Goal: Transaction & Acquisition: Book appointment/travel/reservation

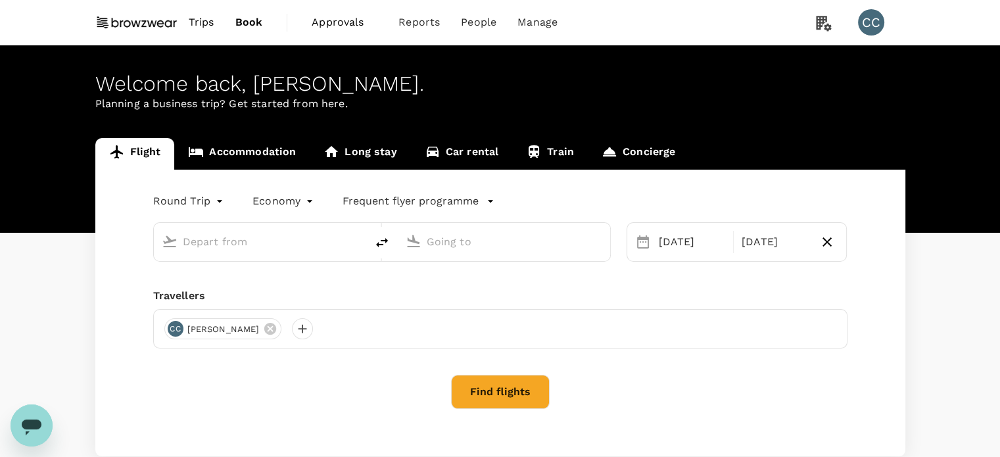
type input "Kuala Lumpur Intl ([GEOGRAPHIC_DATA])"
type input "Singapore Changi (SIN)"
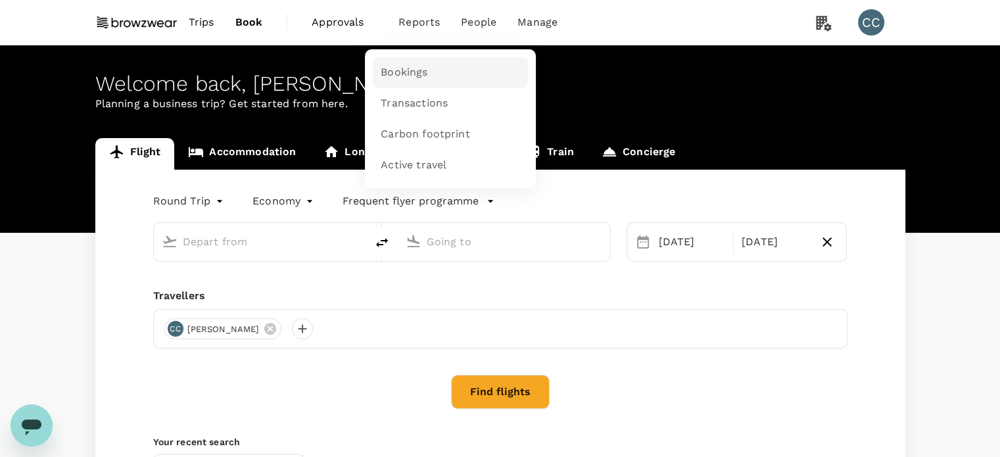
type input "Kuala Lumpur Intl (KUL)"
type input "Singapore Changi (SIN)"
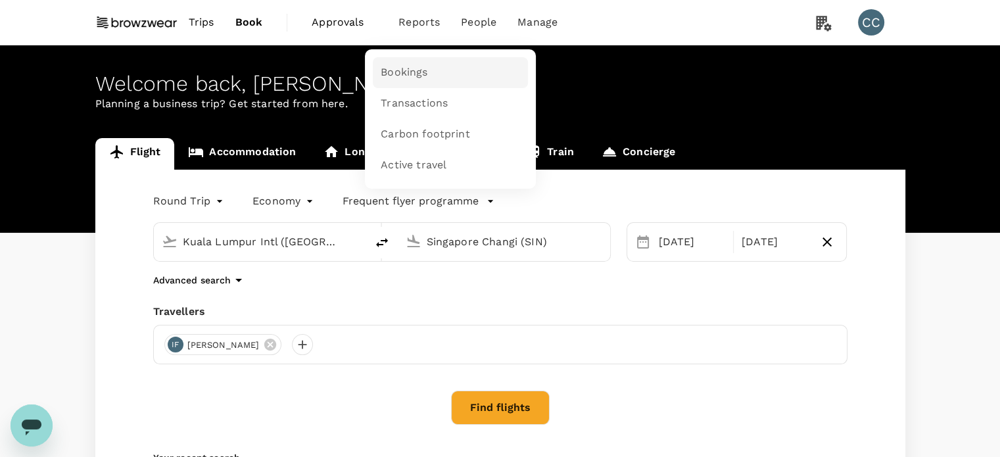
click at [429, 76] on link "Bookings" at bounding box center [450, 72] width 155 height 31
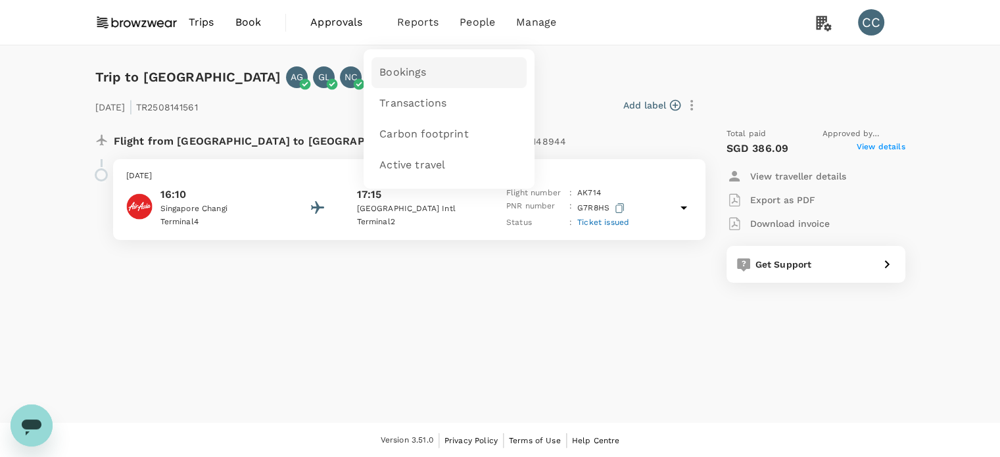
click at [418, 72] on span "Bookings" at bounding box center [402, 72] width 47 height 15
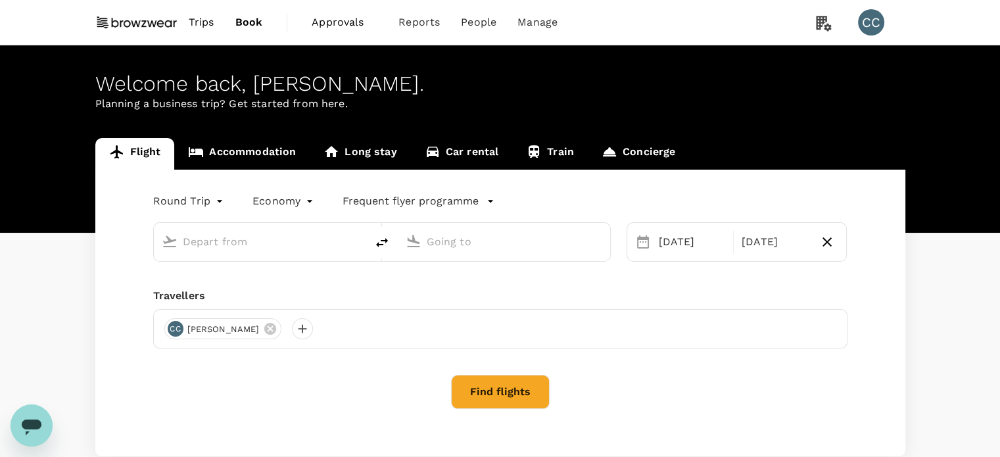
type input "Kuala Lumpur Intl ([GEOGRAPHIC_DATA])"
type input "Singapore Changi (SIN)"
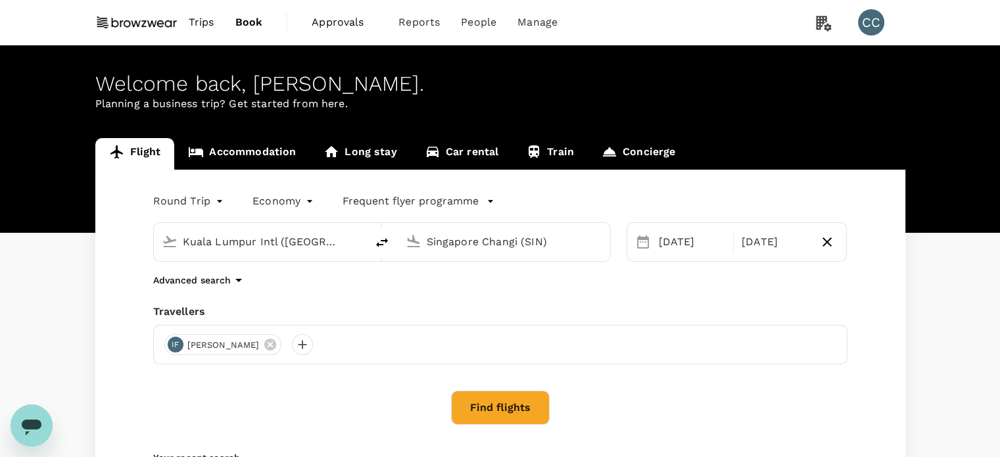
click at [275, 244] on input "Kuala Lumpur Intl (KUL)" at bounding box center [261, 241] width 156 height 20
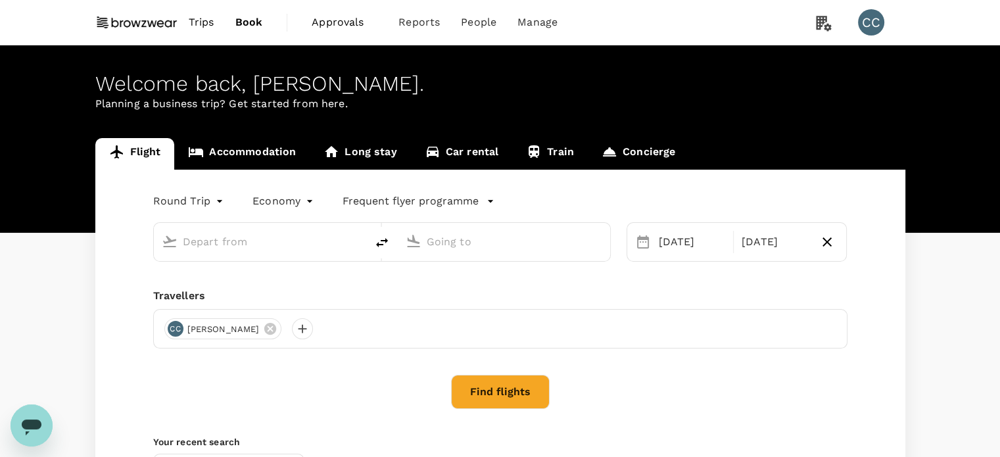
type input "Kuala Lumpur Intl (KUL)"
type input "Singapore Changi (SIN)"
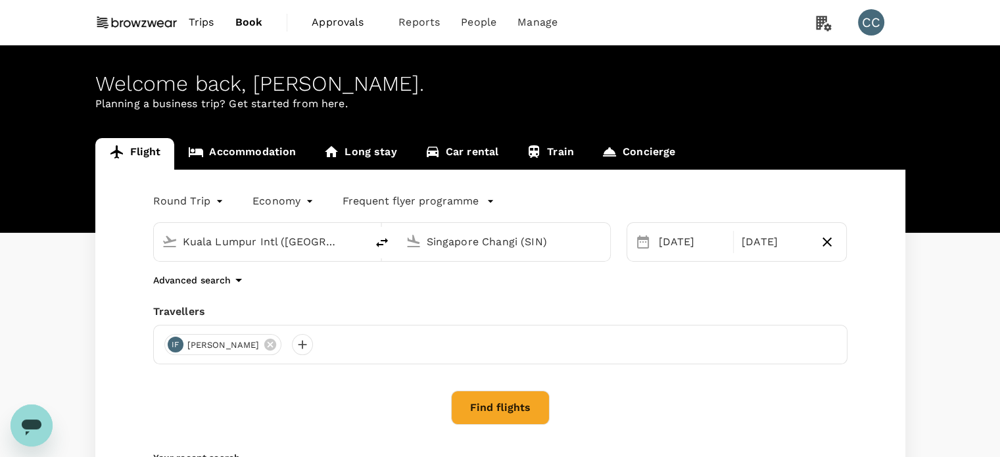
drag, startPoint x: 310, startPoint y: 237, endPoint x: 331, endPoint y: 235, distance: 21.1
click at [319, 235] on input "Kuala Lumpur Intl (KUL)" at bounding box center [261, 241] width 156 height 20
drag, startPoint x: 329, startPoint y: 235, endPoint x: 143, endPoint y: 244, distance: 186.2
click at [143, 244] on div "Kuala Lumpur Intl (KUL) Singapore Changi (SIN)" at bounding box center [373, 233] width 473 height 55
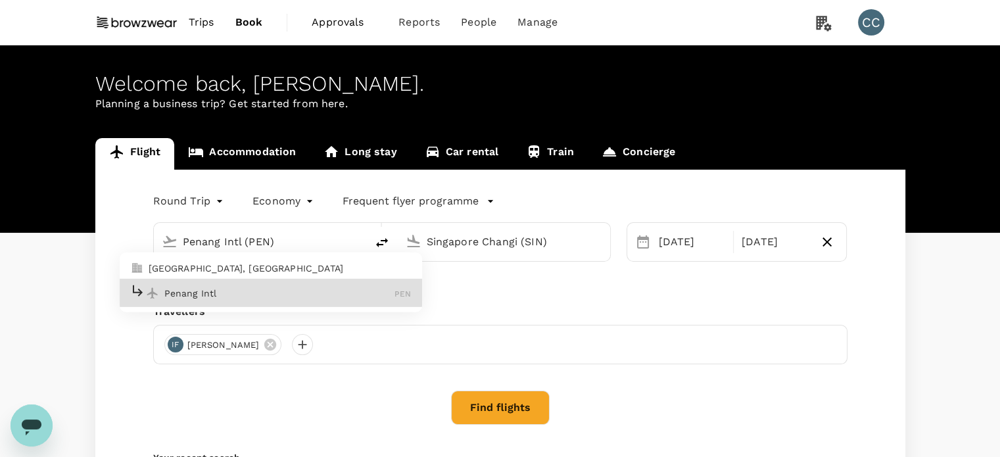
type input "Penang Intl (PEN)"
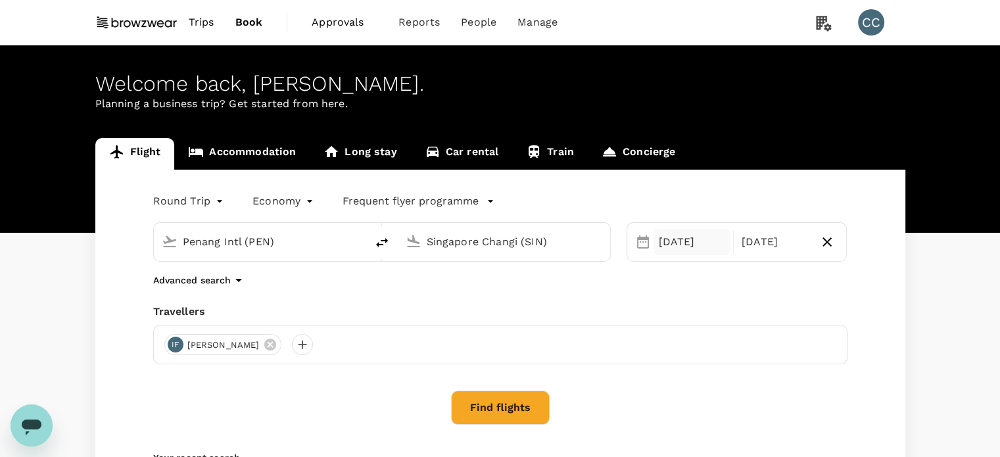
click at [695, 243] on div "08 Sep" at bounding box center [691, 242] width 77 height 26
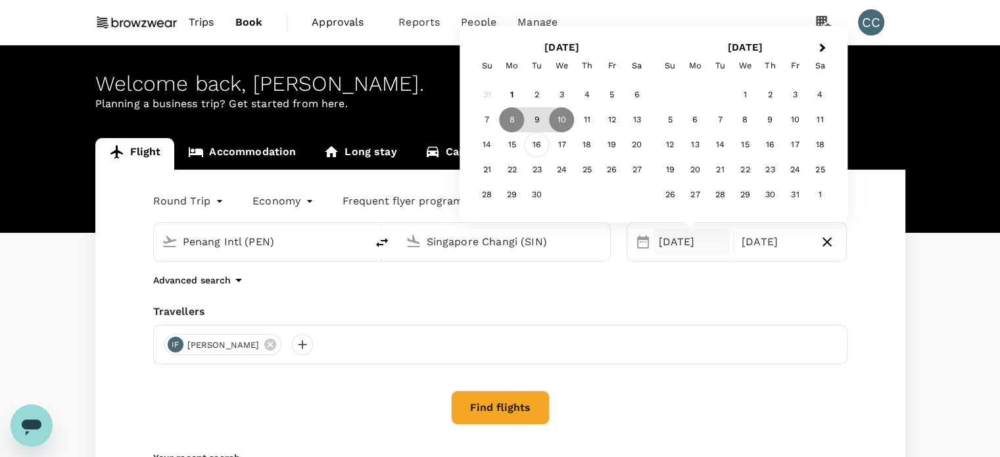
click at [538, 143] on div "16" at bounding box center [536, 145] width 25 height 25
click at [586, 148] on div "18" at bounding box center [586, 145] width 25 height 25
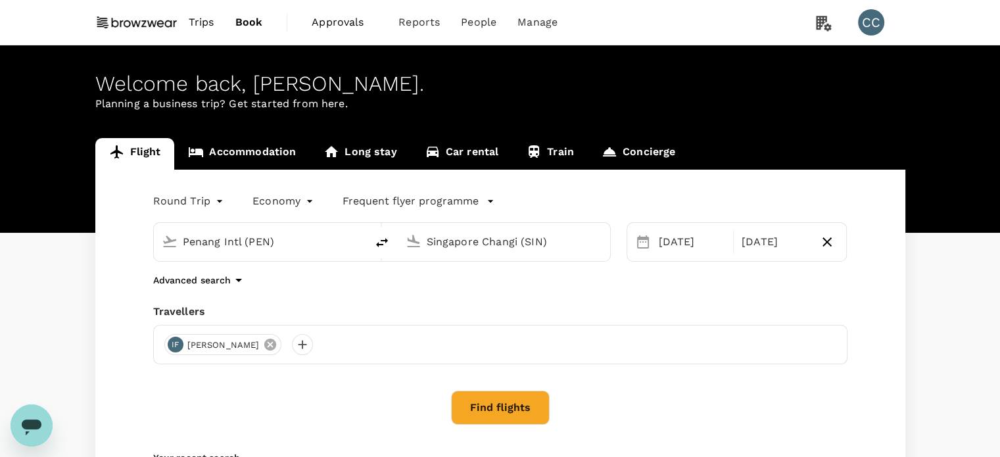
click at [264, 341] on icon at bounding box center [270, 344] width 12 height 12
click at [175, 346] on div at bounding box center [174, 344] width 21 height 21
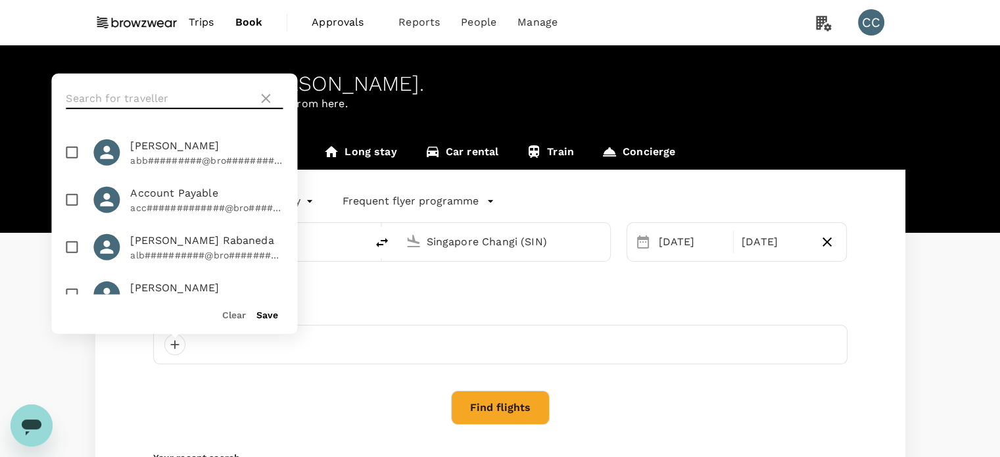
click at [110, 93] on input "text" at bounding box center [159, 98] width 187 height 21
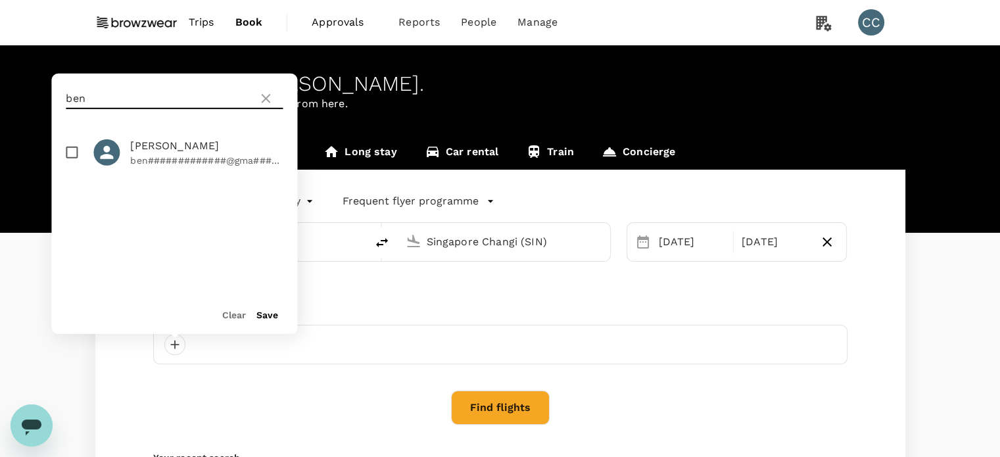
type input "ben"
click at [205, 150] on span "Ben Wan" at bounding box center [206, 146] width 152 height 16
checkbox input "true"
click at [273, 312] on button "Save" at bounding box center [267, 315] width 22 height 11
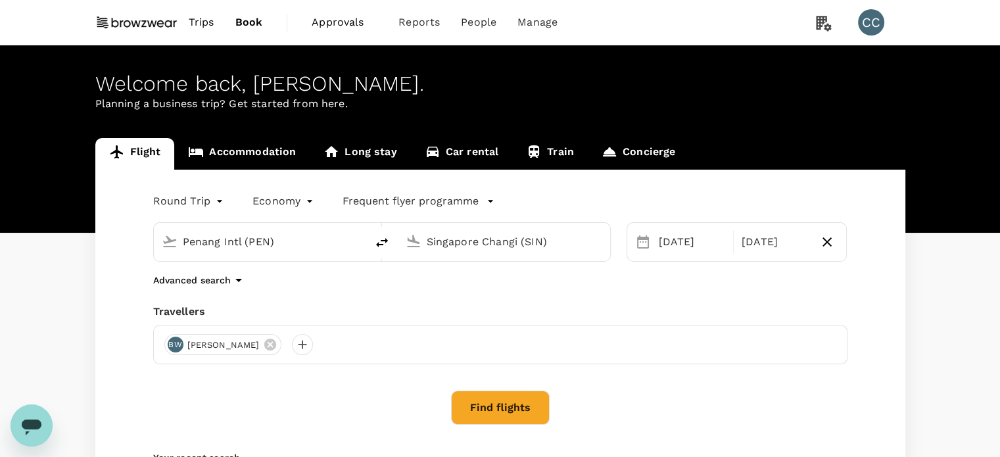
click at [507, 412] on button "Find flights" at bounding box center [500, 407] width 99 height 34
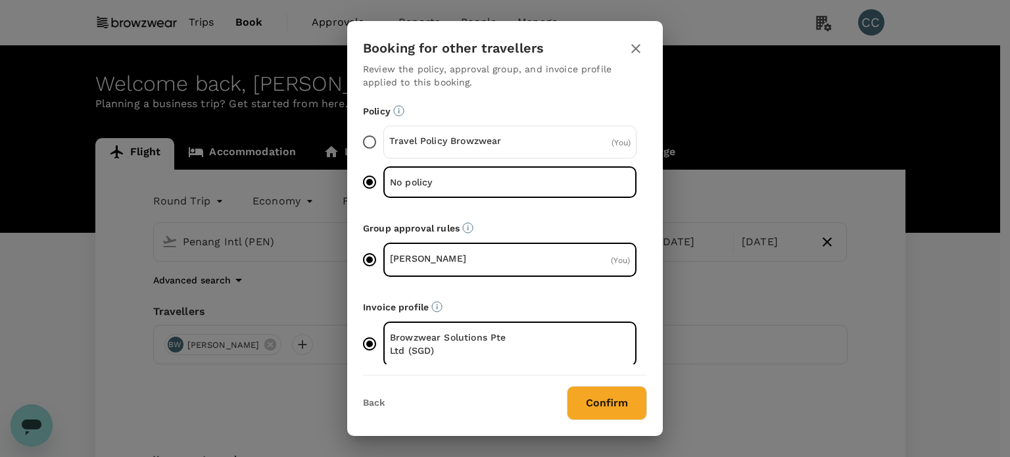
click at [371, 256] on input "HR_Allison Delimon ( You )" at bounding box center [370, 260] width 28 height 28
click at [611, 257] on span "( You )" at bounding box center [620, 260] width 19 height 9
click at [383, 257] on input "HR_Allison Delimon ( You )" at bounding box center [370, 260] width 28 height 28
click at [612, 265] on div "( You )" at bounding box center [589, 260] width 80 height 16
click at [383, 265] on input "HR_Allison Delimon ( You )" at bounding box center [370, 260] width 28 height 28
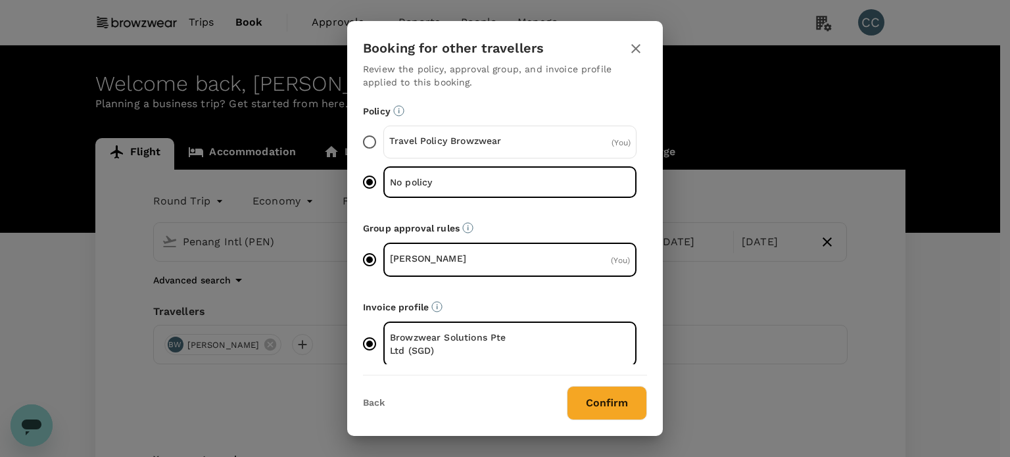
click at [478, 262] on p "HR_Allison Delimon" at bounding box center [450, 258] width 120 height 13
click at [383, 262] on input "HR_Allison Delimon ( You )" at bounding box center [370, 260] width 28 height 28
click at [488, 348] on p "Browzwear Solutions Pte Ltd (SGD)" at bounding box center [450, 344] width 120 height 26
click at [383, 348] on input "Browzwear Solutions Pte Ltd (SGD)" at bounding box center [370, 344] width 28 height 28
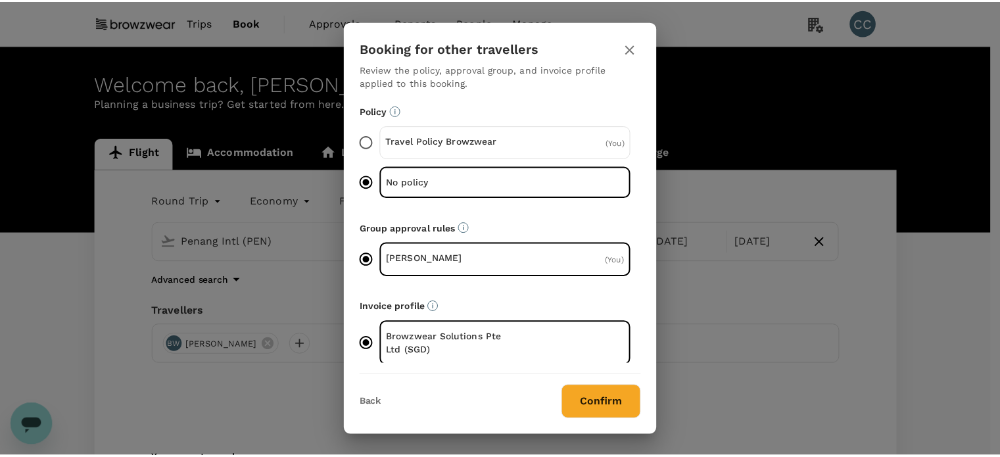
scroll to position [7, 0]
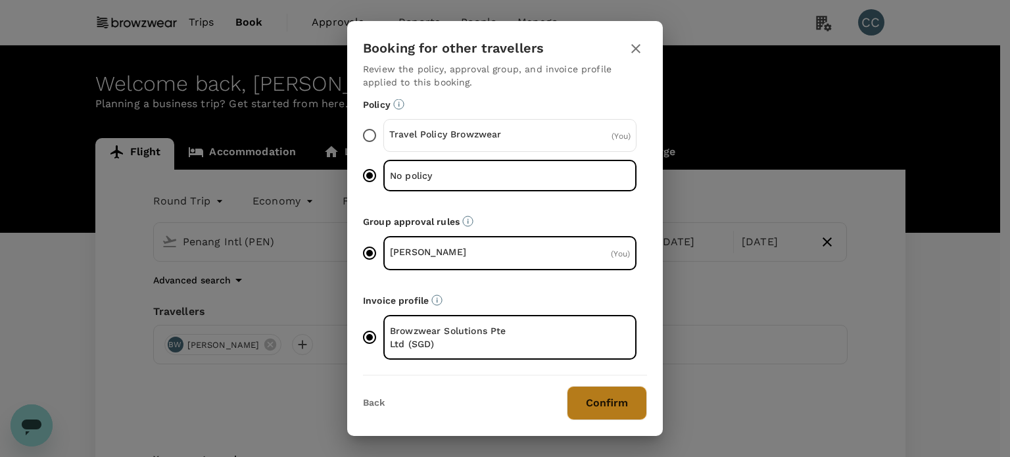
click at [586, 392] on button "Confirm" at bounding box center [607, 403] width 80 height 34
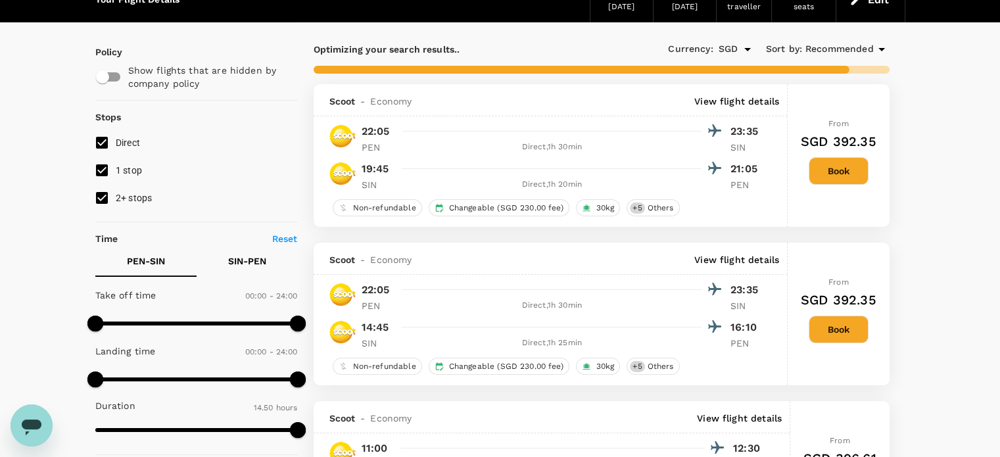
scroll to position [66, 0]
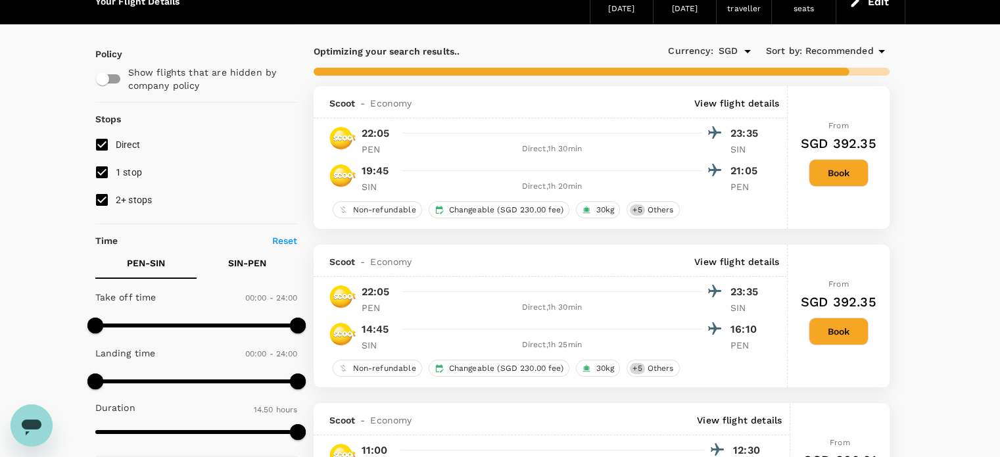
click at [106, 170] on input "1 stop" at bounding box center [102, 172] width 28 height 28
checkbox input "false"
click at [103, 200] on input "2+ stops" at bounding box center [102, 200] width 28 height 28
checkbox input "false"
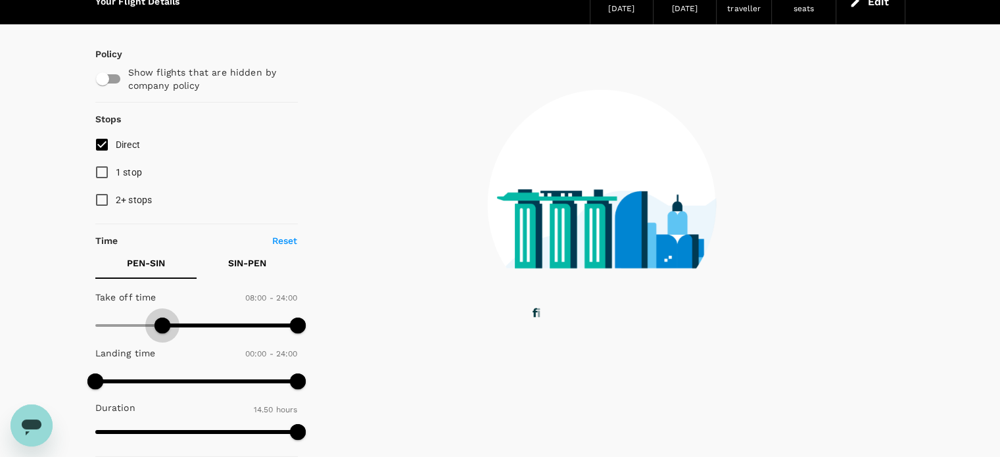
type input "420"
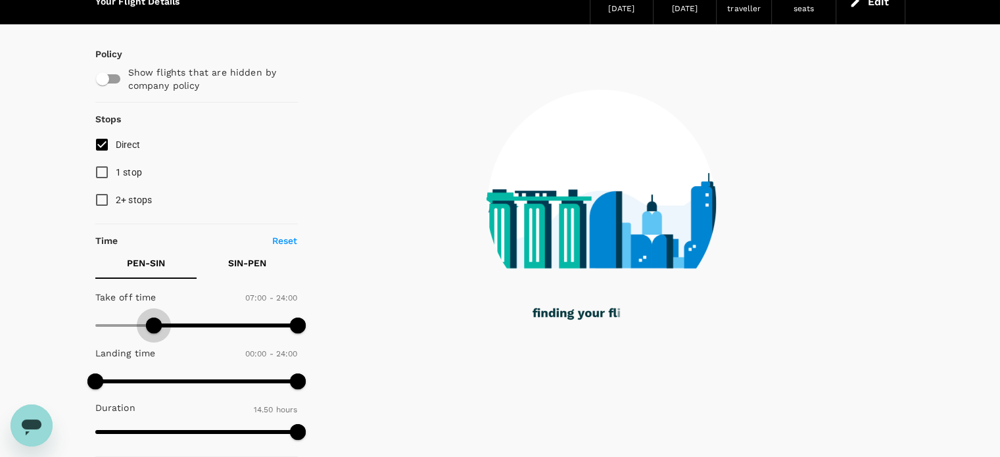
drag, startPoint x: 82, startPoint y: 323, endPoint x: 153, endPoint y: 326, distance: 71.1
click at [153, 326] on span at bounding box center [154, 325] width 16 height 16
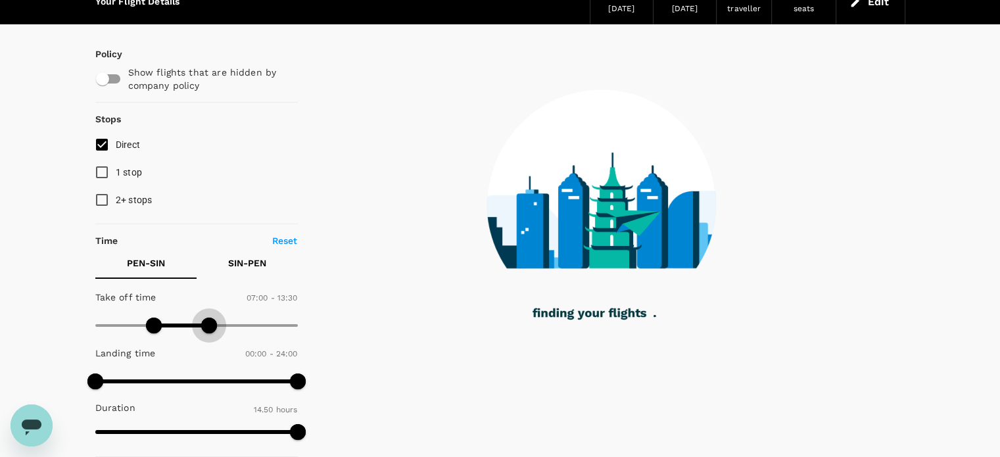
type input "780"
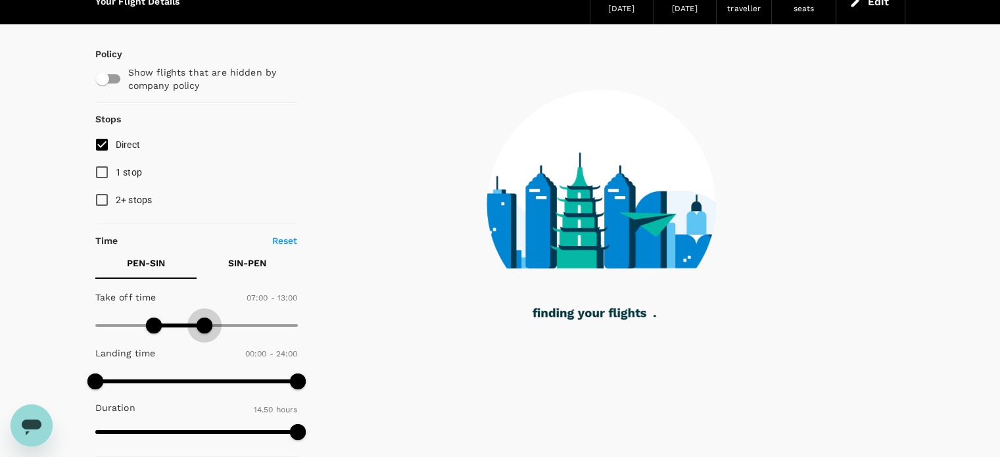
drag, startPoint x: 298, startPoint y: 322, endPoint x: 205, endPoint y: 326, distance: 92.8
click at [205, 326] on span at bounding box center [205, 325] width 16 height 16
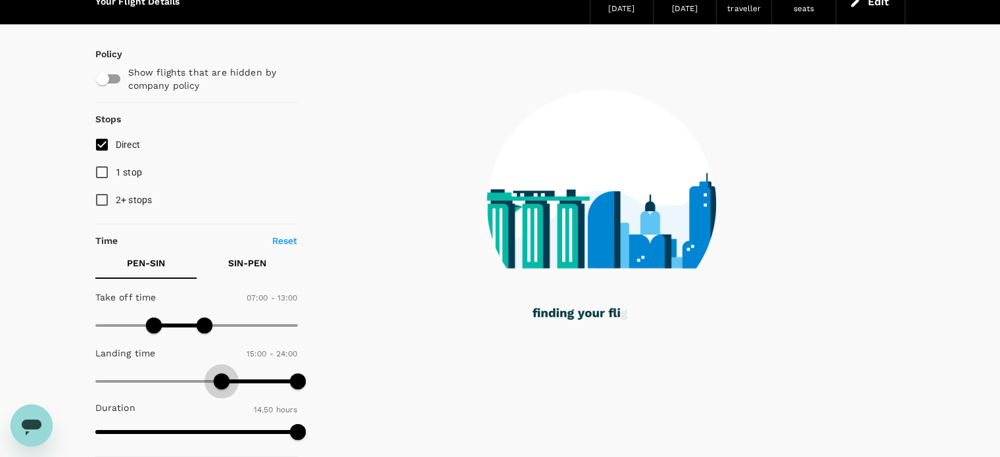
type input "930"
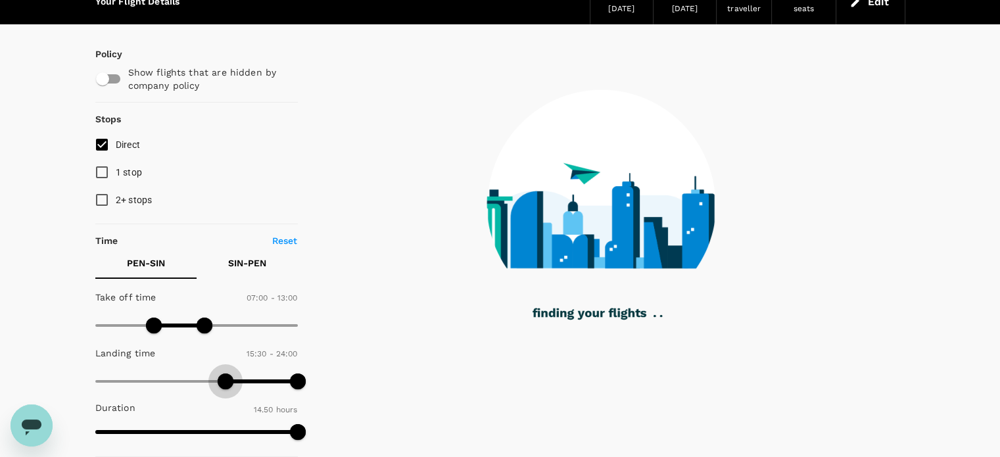
drag, startPoint x: 97, startPoint y: 381, endPoint x: 225, endPoint y: 378, distance: 127.5
click at [225, 378] on span at bounding box center [226, 381] width 16 height 16
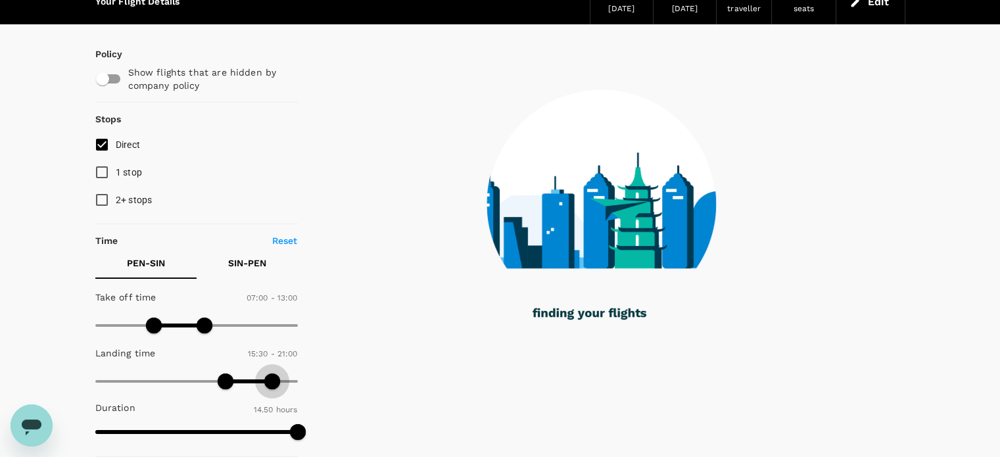
type input "1230"
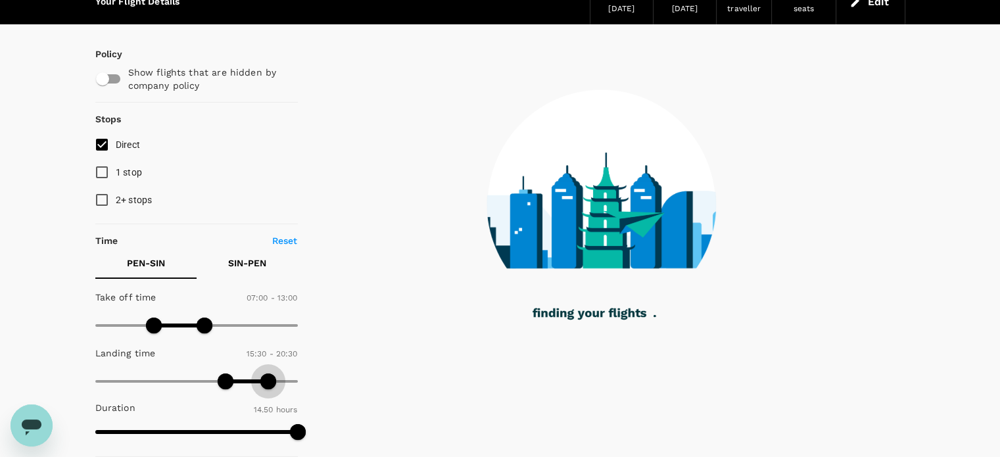
drag, startPoint x: 302, startPoint y: 375, endPoint x: 268, endPoint y: 383, distance: 35.6
click at [268, 383] on span at bounding box center [268, 381] width 16 height 16
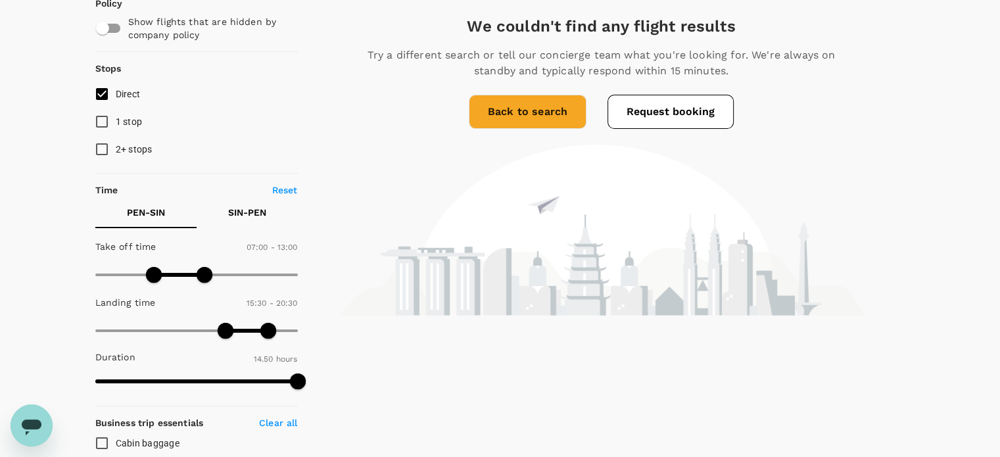
scroll to position [131, 0]
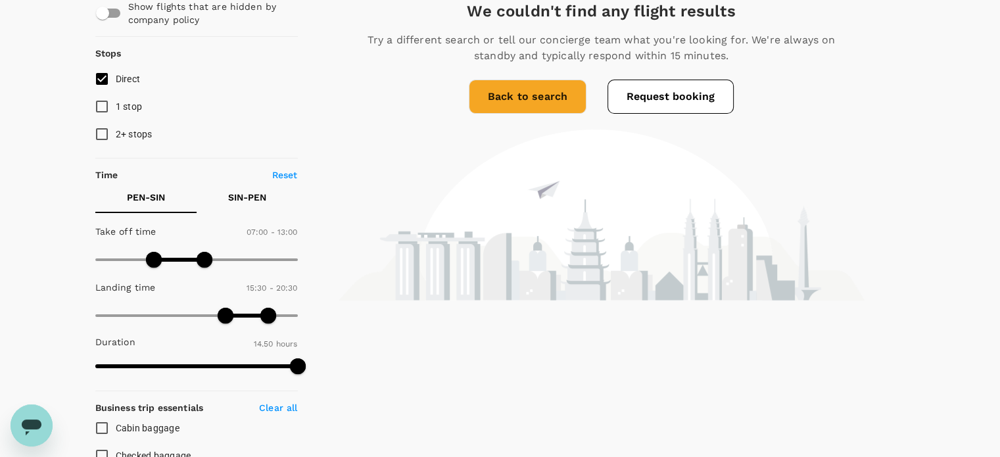
type input "0"
drag, startPoint x: 154, startPoint y: 256, endPoint x: 52, endPoint y: 266, distance: 103.1
click at [52, 266] on div "Your Flight Details PEN - SIN 16 Sep 2025 SIN - PEN 18 Sep 2025 1 traveller Eco…" at bounding box center [500, 416] width 1000 height 1004
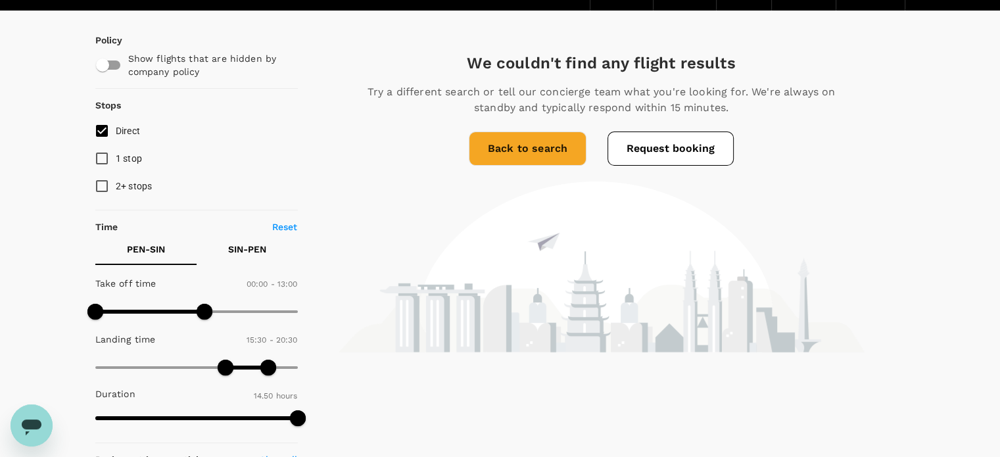
scroll to position [0, 0]
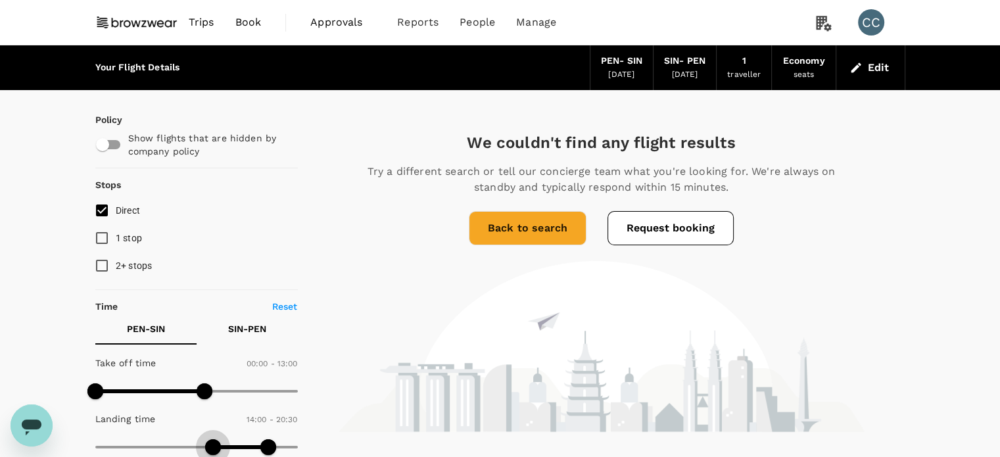
type input "0"
drag, startPoint x: 220, startPoint y: 443, endPoint x: 56, endPoint y: 457, distance: 164.2
type input "1440"
drag, startPoint x: 292, startPoint y: 438, endPoint x: 265, endPoint y: 436, distance: 27.1
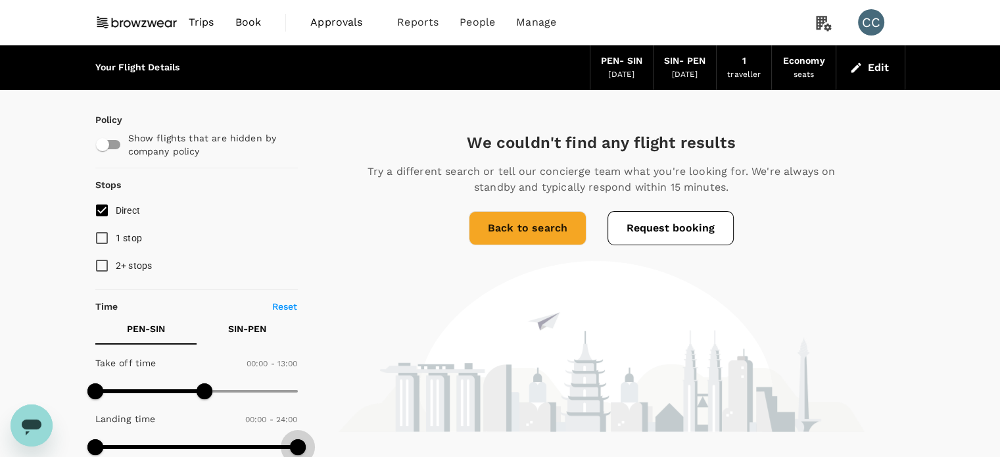
type input "1440"
drag, startPoint x: 206, startPoint y: 383, endPoint x: 389, endPoint y: 374, distance: 183.6
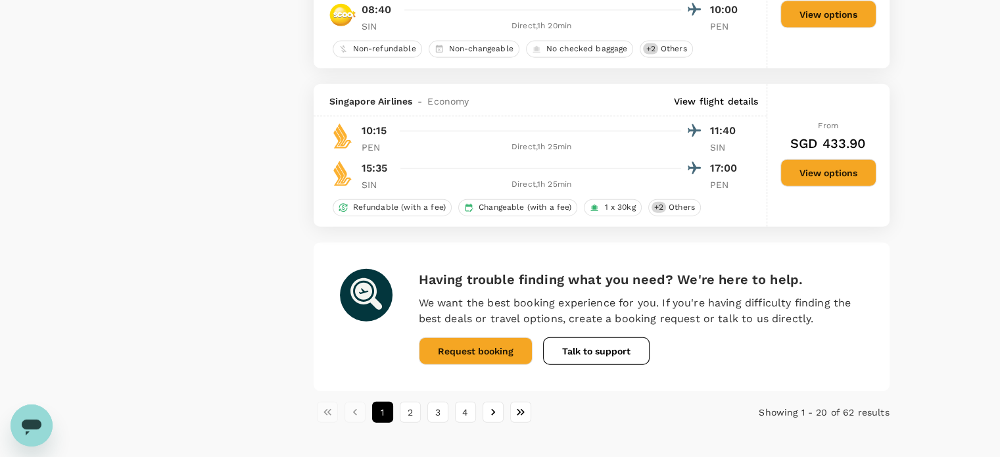
scroll to position [3089, 0]
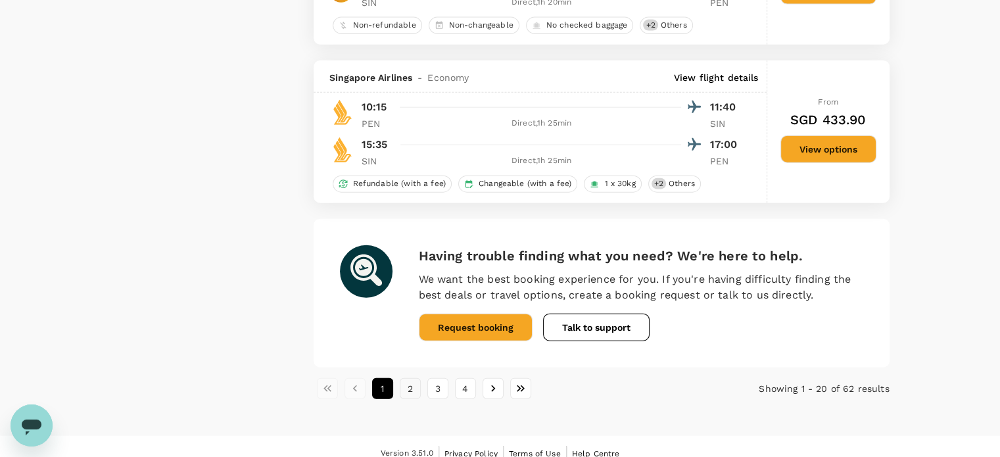
click at [414, 398] on button "2" at bounding box center [410, 388] width 21 height 21
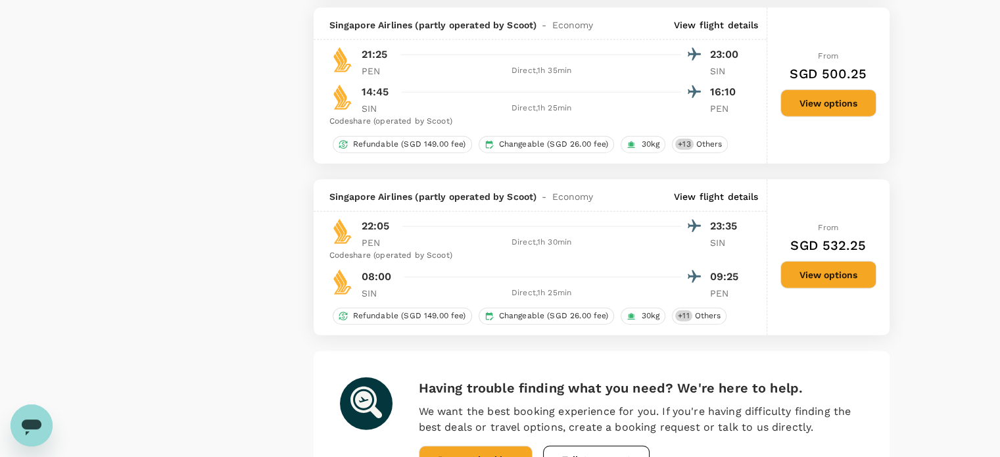
scroll to position [3221, 0]
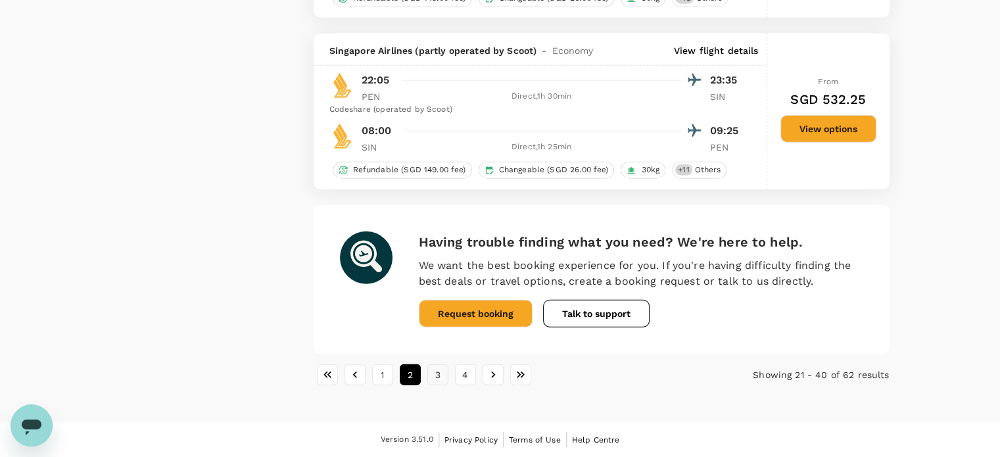
click at [442, 385] on button "3" at bounding box center [437, 374] width 21 height 21
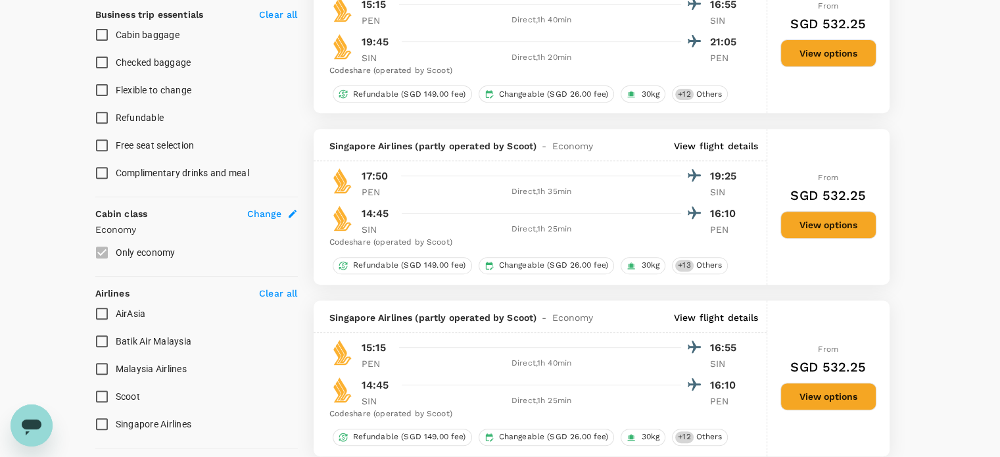
scroll to position [526, 0]
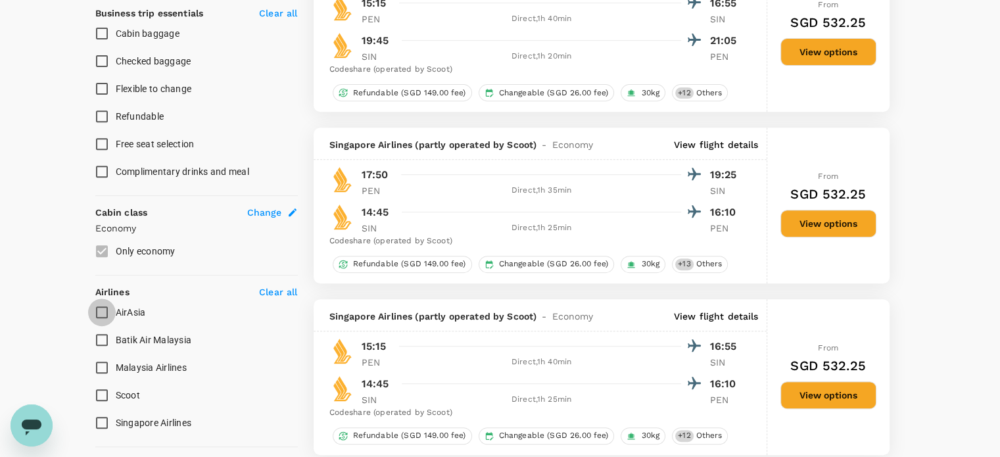
click at [99, 311] on input "AirAsia" at bounding box center [102, 312] width 28 height 28
checkbox input "true"
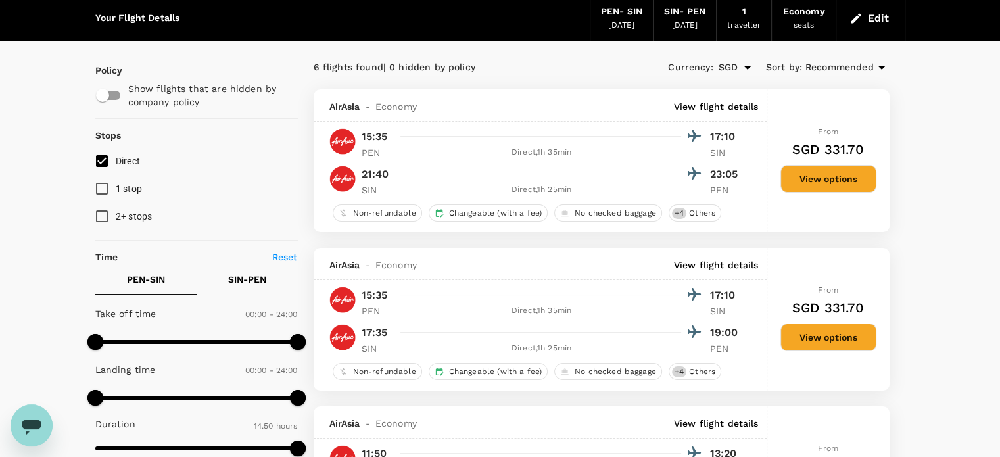
scroll to position [0, 0]
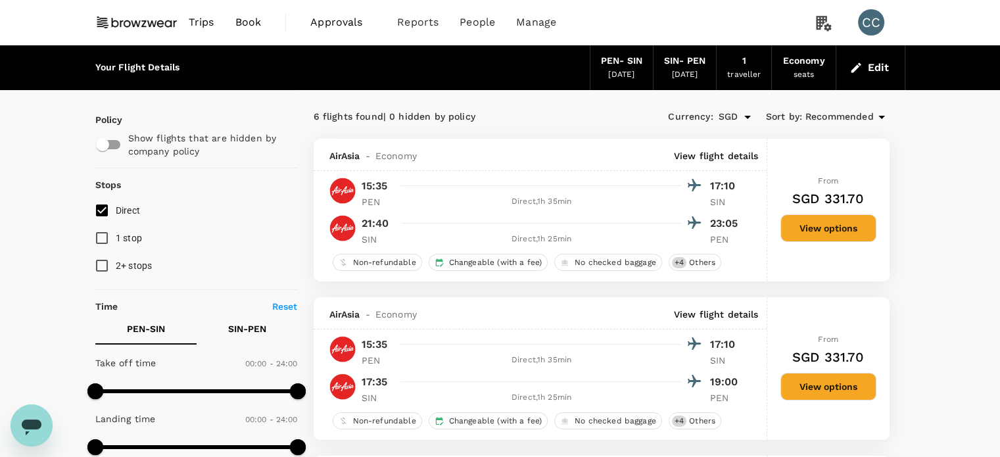
click at [609, 76] on div "16 Sep 2025" at bounding box center [621, 74] width 26 height 13
click at [617, 57] on div "PEN - SIN" at bounding box center [621, 61] width 41 height 14
click at [857, 68] on icon "button" at bounding box center [855, 67] width 10 height 10
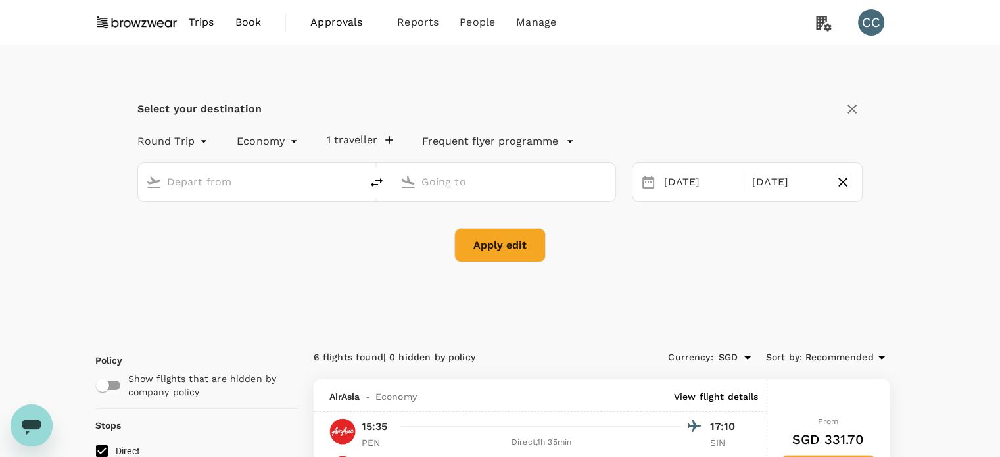
type input "Penang Intl (PEN)"
type input "Singapore Changi (SIN)"
click at [687, 183] on div "16 Sep" at bounding box center [700, 183] width 82 height 26
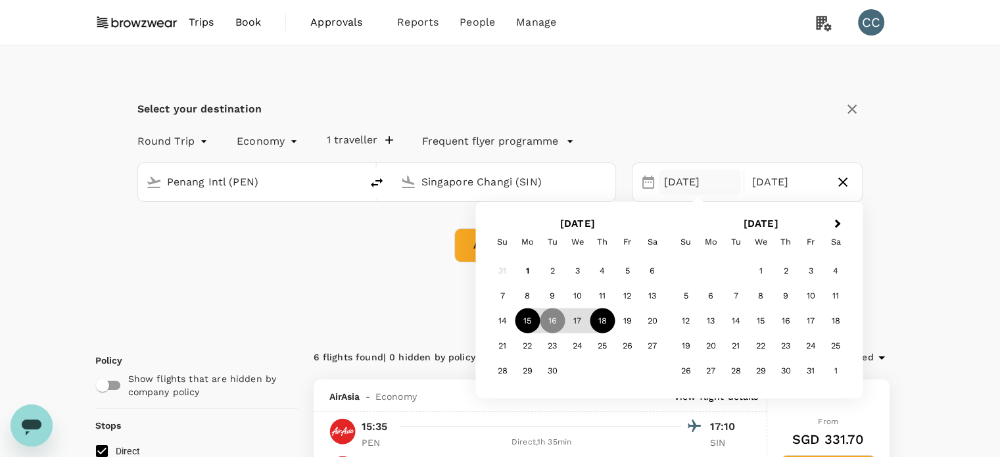
click at [534, 325] on div "15" at bounding box center [527, 320] width 25 height 25
click at [609, 321] on div "18" at bounding box center [602, 320] width 25 height 25
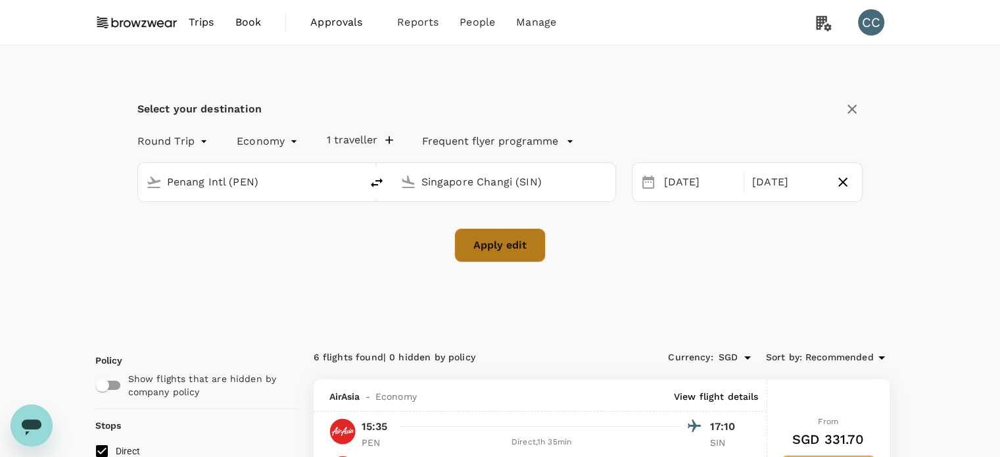
click at [489, 254] on button "Apply edit" at bounding box center [499, 245] width 91 height 34
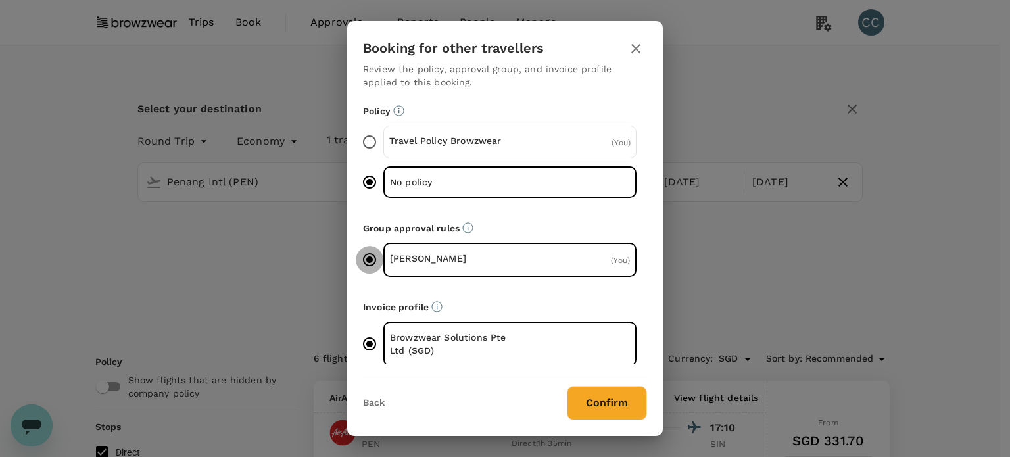
click at [366, 257] on input "HR_Allison Delimon ( You )" at bounding box center [370, 260] width 28 height 28
click at [369, 257] on input "HR_Allison Delimon ( You )" at bounding box center [370, 260] width 28 height 28
click at [442, 257] on p "HR_Allison Delimon" at bounding box center [450, 258] width 120 height 13
click at [383, 257] on input "HR_Allison Delimon ( You )" at bounding box center [370, 260] width 28 height 28
click at [528, 252] on div "HR_Allison Delimon ( You )" at bounding box center [509, 260] width 253 height 34
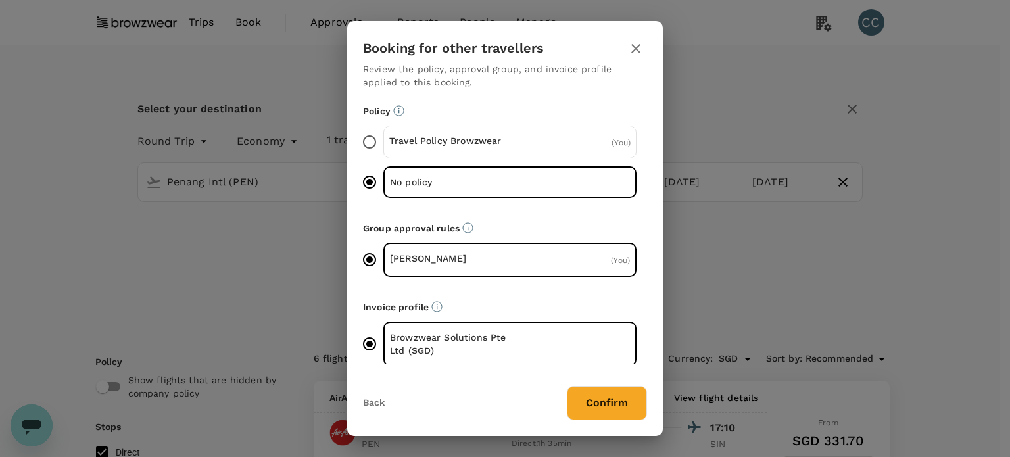
click at [383, 252] on input "HR_Allison Delimon ( You )" at bounding box center [370, 260] width 28 height 28
click at [612, 256] on span "( You )" at bounding box center [620, 260] width 19 height 9
click at [383, 256] on input "HR_Allison Delimon ( You )" at bounding box center [370, 260] width 28 height 28
click at [623, 408] on button "Confirm" at bounding box center [607, 403] width 80 height 34
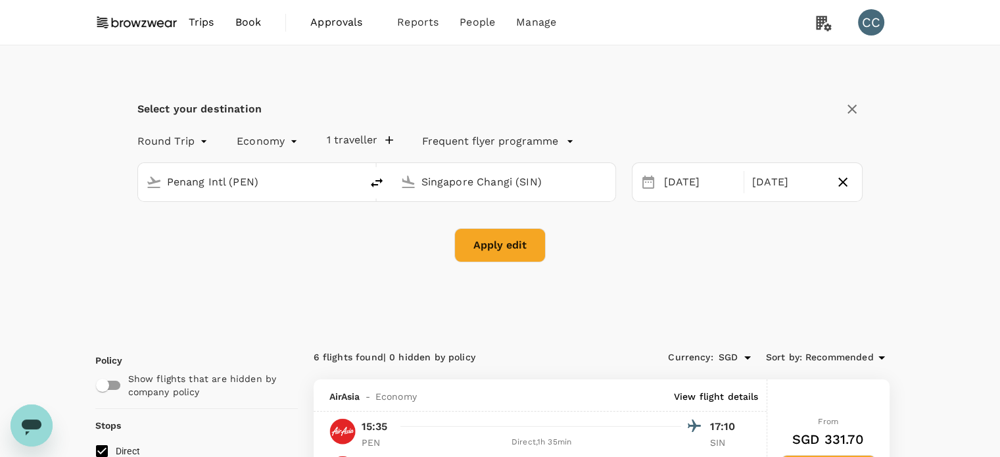
checkbox input "false"
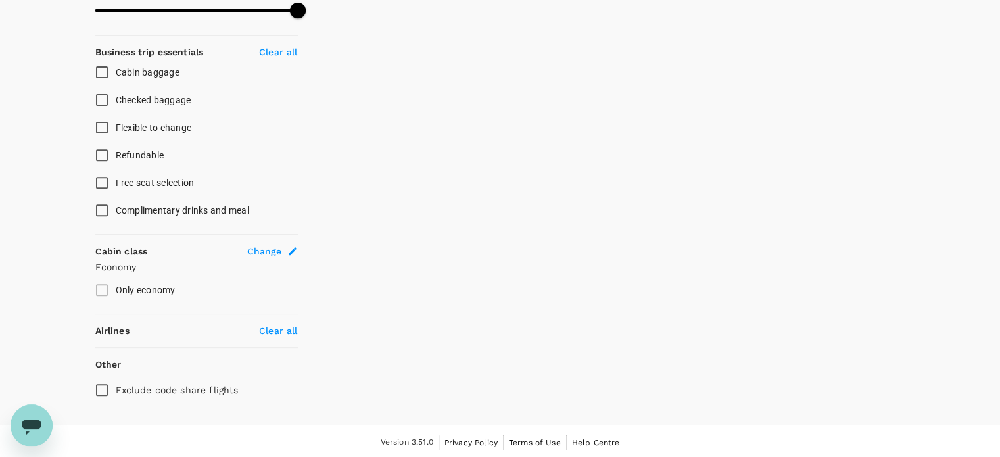
type input "880"
checkbox input "true"
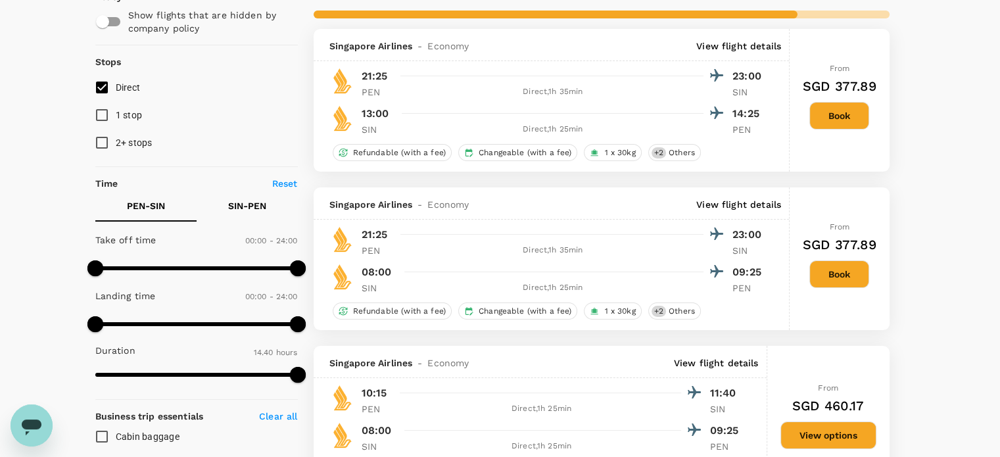
scroll to position [131, 0]
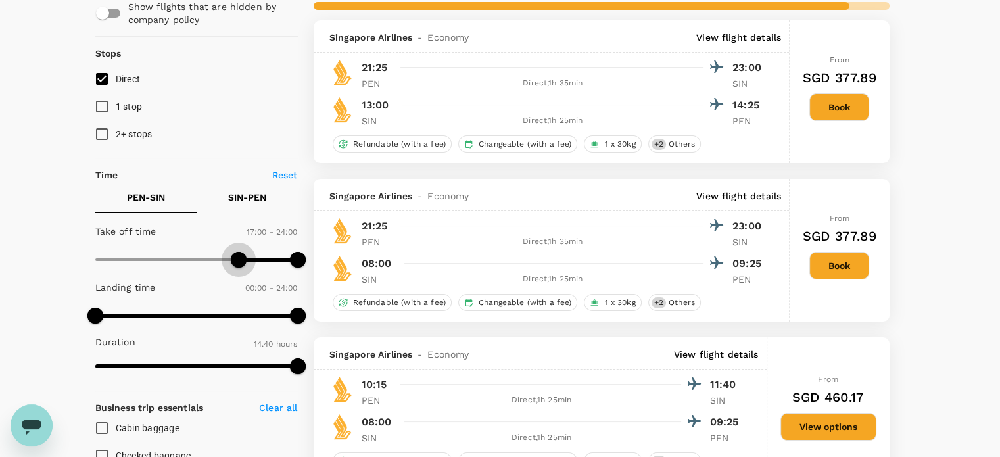
drag, startPoint x: 95, startPoint y: 257, endPoint x: 239, endPoint y: 262, distance: 144.7
click at [239, 262] on span at bounding box center [239, 260] width 16 height 16
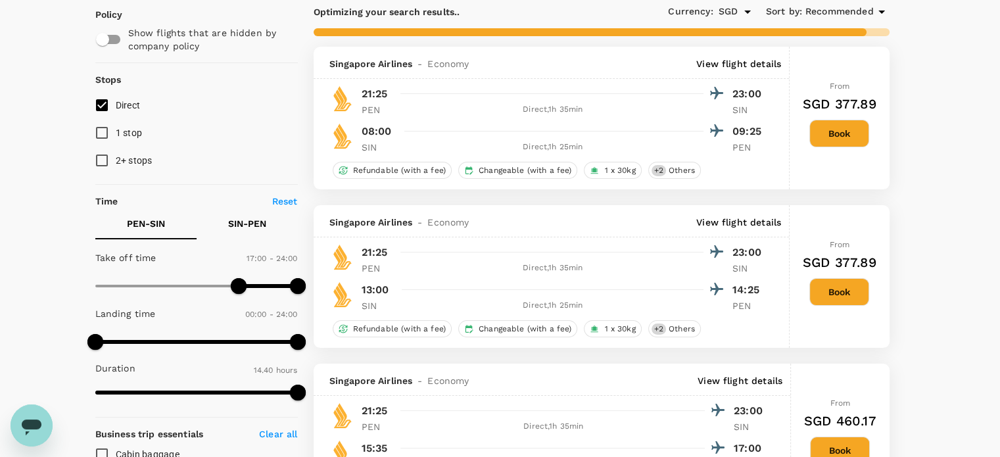
scroll to position [0, 0]
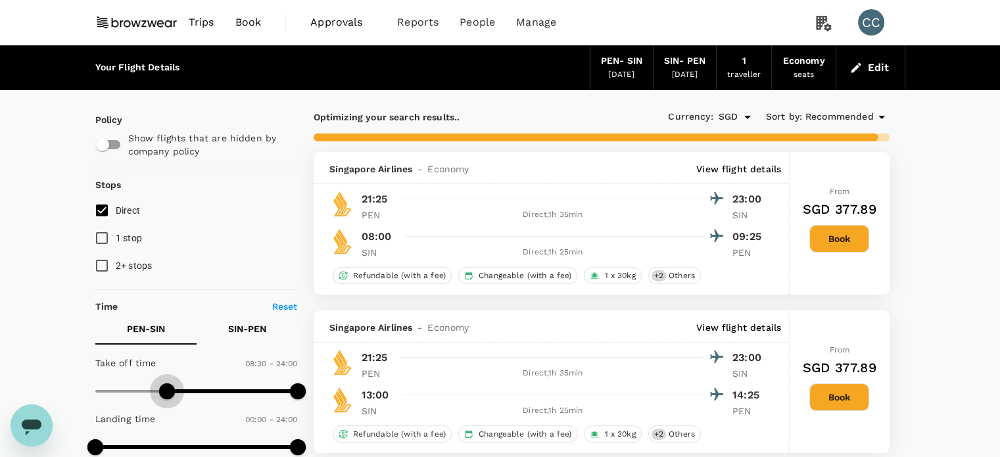
type input "0"
drag, startPoint x: 231, startPoint y: 391, endPoint x: 56, endPoint y: 392, distance: 175.5
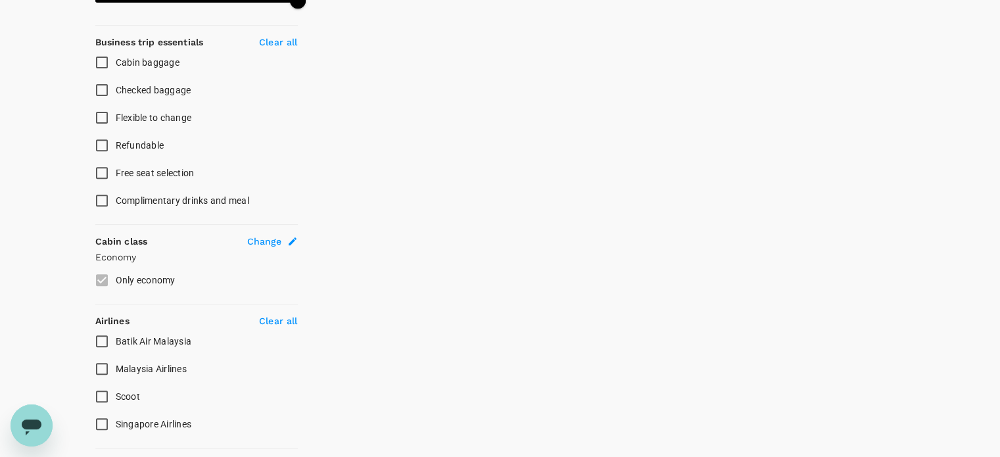
scroll to position [597, 0]
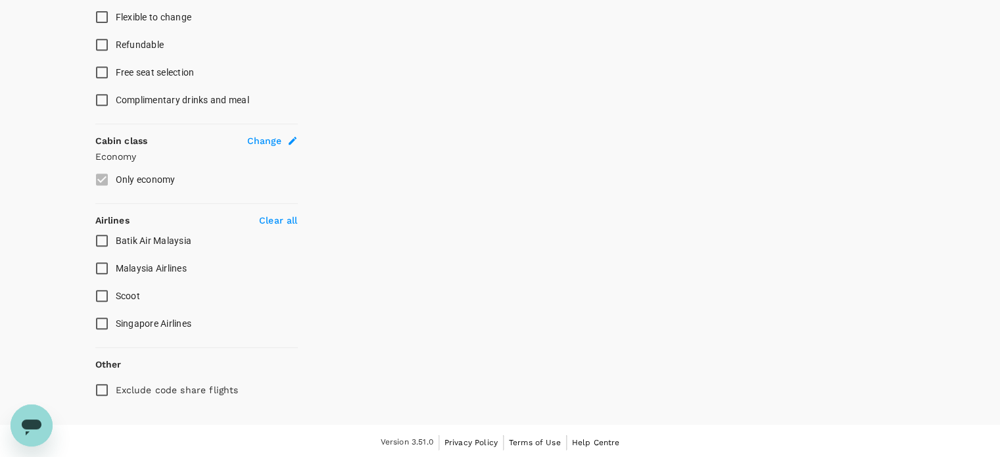
checkbox input "true"
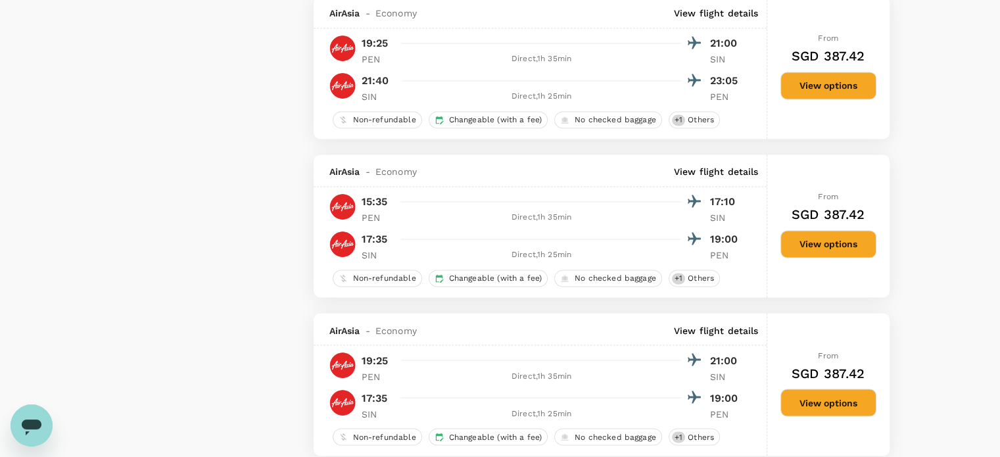
scroll to position [2306, 0]
